Goal: Find specific page/section: Find specific page/section

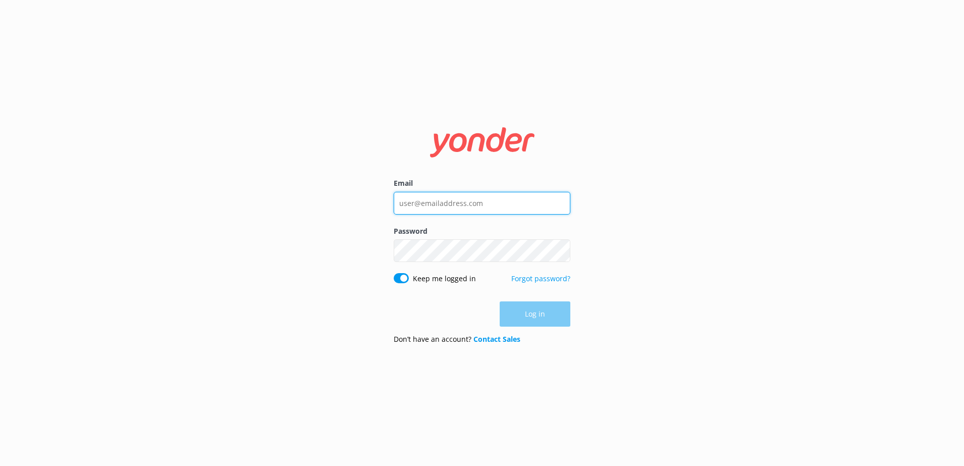
type input "[PERSON_NAME][EMAIL_ADDRESS][PERSON_NAME][DOMAIN_NAME]"
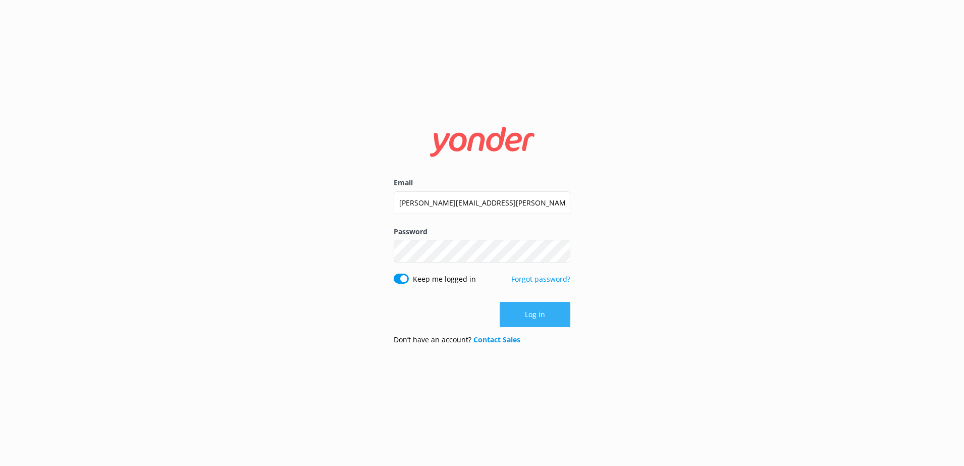
click at [558, 315] on div "Log in" at bounding box center [482, 314] width 177 height 25
click at [538, 316] on button "Log in" at bounding box center [534, 314] width 71 height 25
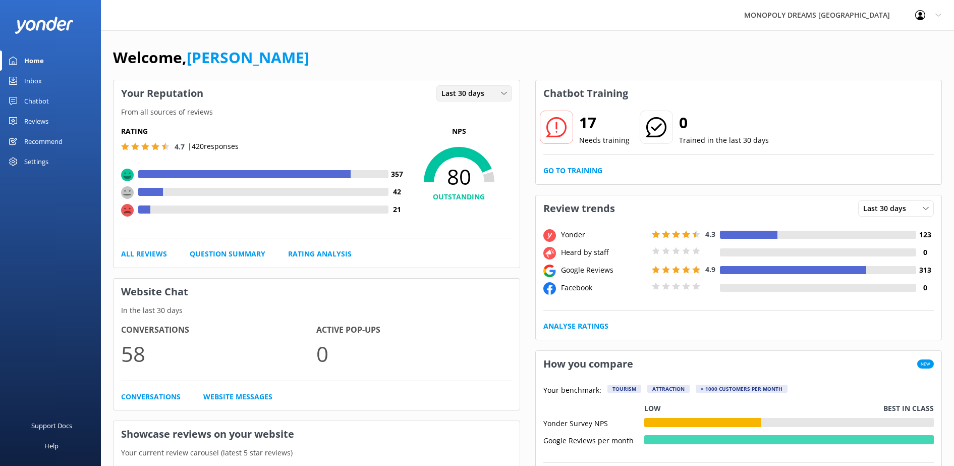
click at [490, 94] on div "Last 30 days" at bounding box center [474, 93] width 71 height 11
click at [489, 115] on link "Last 7 days" at bounding box center [482, 114] width 90 height 20
click at [50, 127] on link "Reviews" at bounding box center [50, 121] width 101 height 20
